Goal: Task Accomplishment & Management: Use online tool/utility

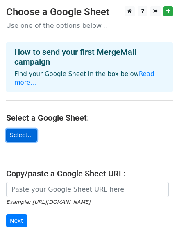
click at [29, 129] on link "Select..." at bounding box center [21, 135] width 31 height 13
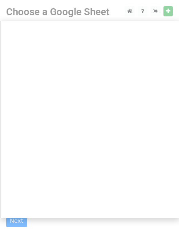
click at [169, 13] on div at bounding box center [89, 164] width 179 height 328
click at [172, 12] on div at bounding box center [89, 164] width 179 height 328
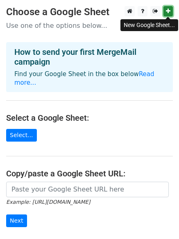
click at [170, 11] on link at bounding box center [167, 11] width 9 height 10
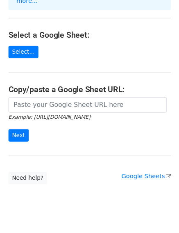
scroll to position [89, 0]
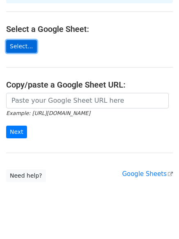
click at [13, 40] on link "Select..." at bounding box center [21, 46] width 31 height 13
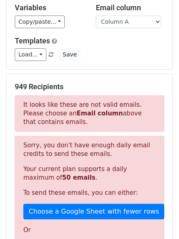
scroll to position [164, 0]
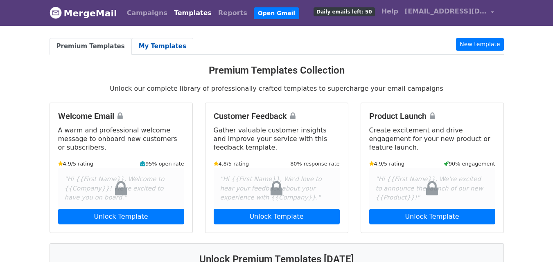
click at [139, 50] on link "My Templates" at bounding box center [162, 46] width 61 height 17
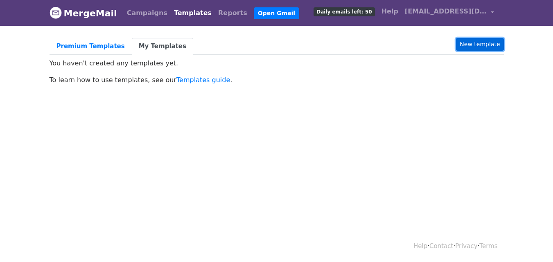
click at [478, 41] on link "New template" at bounding box center [479, 44] width 47 height 13
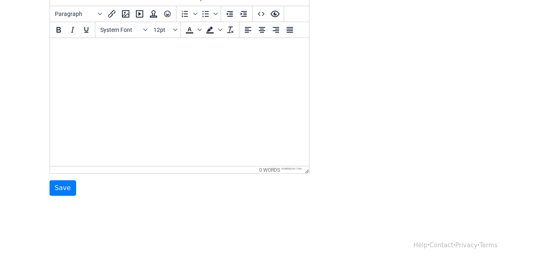
scroll to position [70, 0]
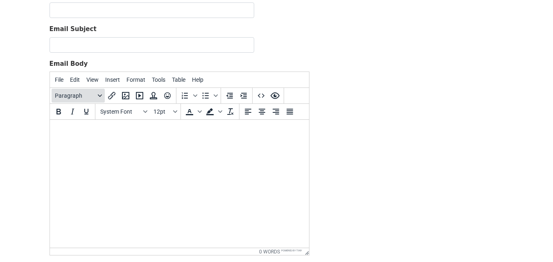
click at [100, 95] on icon "Blocks" at bounding box center [100, 96] width 4 height 4
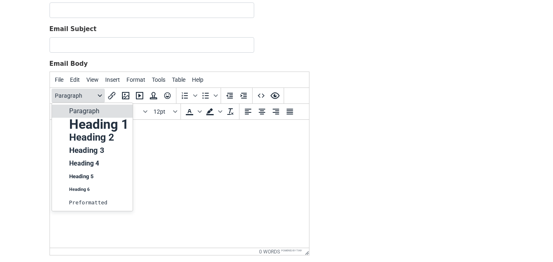
click at [100, 95] on icon "Blocks" at bounding box center [100, 96] width 4 height 4
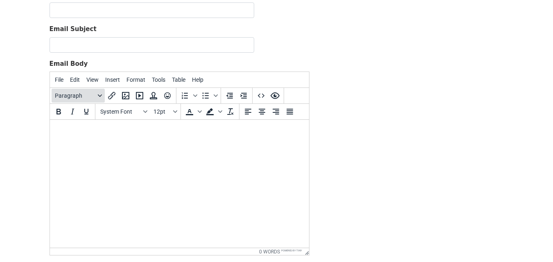
scroll to position [0, 0]
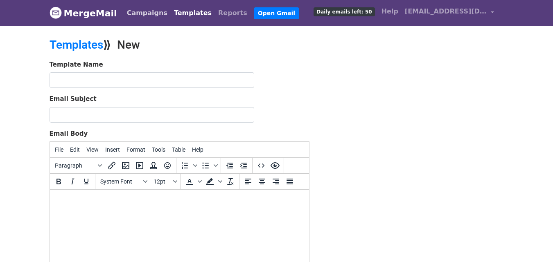
click at [139, 14] on link "Campaigns" at bounding box center [147, 13] width 47 height 16
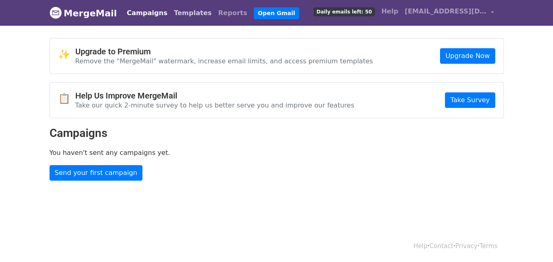
click at [186, 13] on link "Templates" at bounding box center [193, 13] width 44 height 16
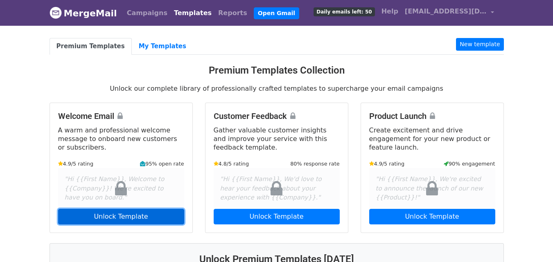
click at [142, 212] on link "Unlock Template" at bounding box center [121, 217] width 126 height 16
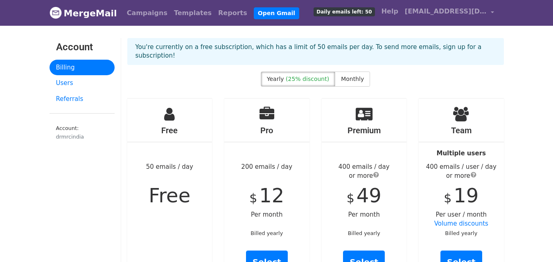
click at [180, 185] on span "Free" at bounding box center [170, 195] width 42 height 23
click at [168, 126] on h4 "Free" at bounding box center [169, 131] width 85 height 10
